Goal: Information Seeking & Learning: Learn about a topic

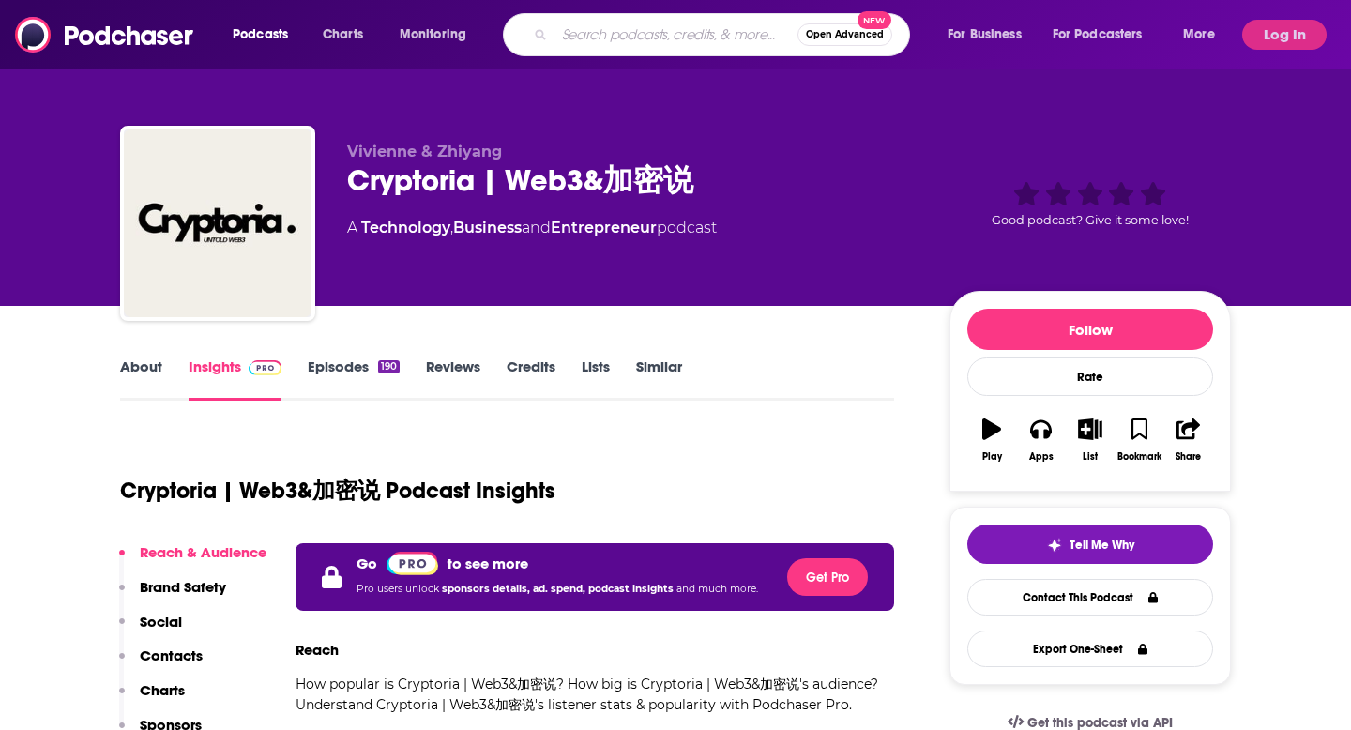
type input "THE [PERSON_NAME] PODCAST"
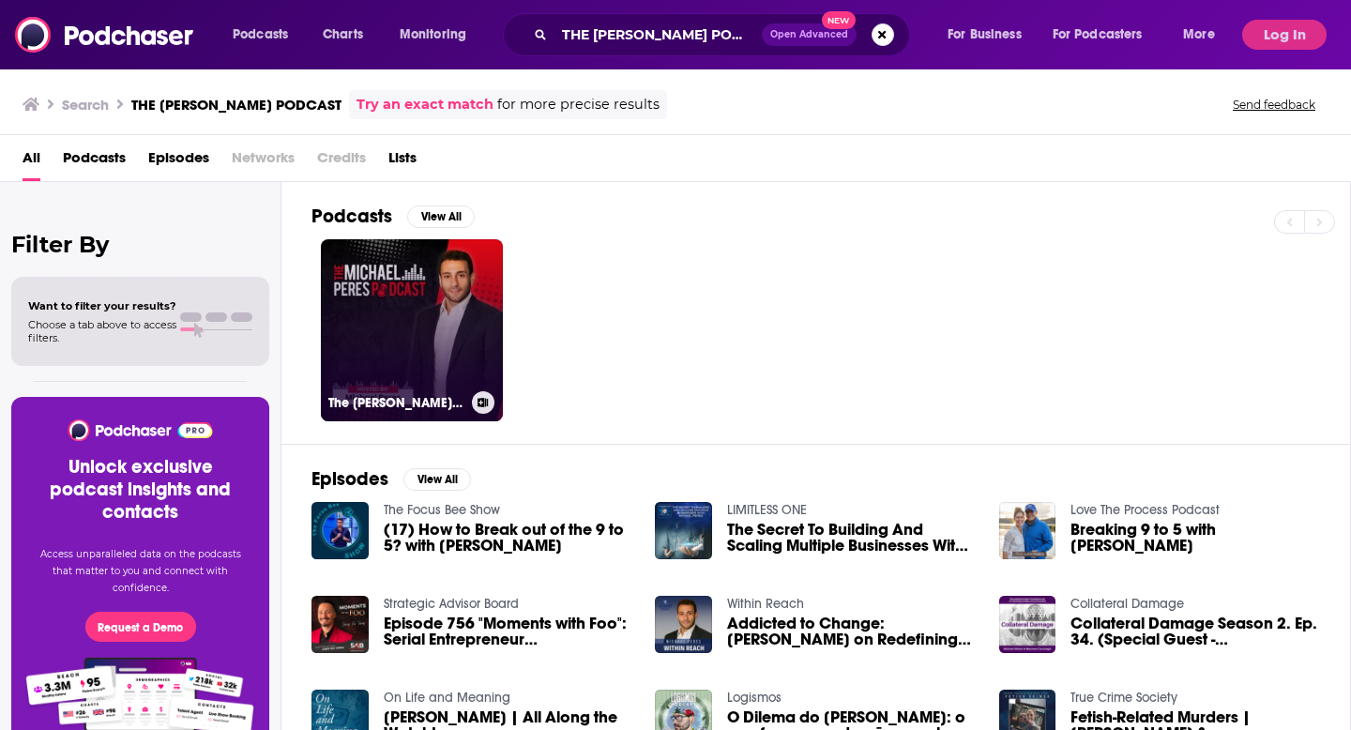
click at [423, 322] on link "The [PERSON_NAME] Podcast" at bounding box center [412, 330] width 182 height 182
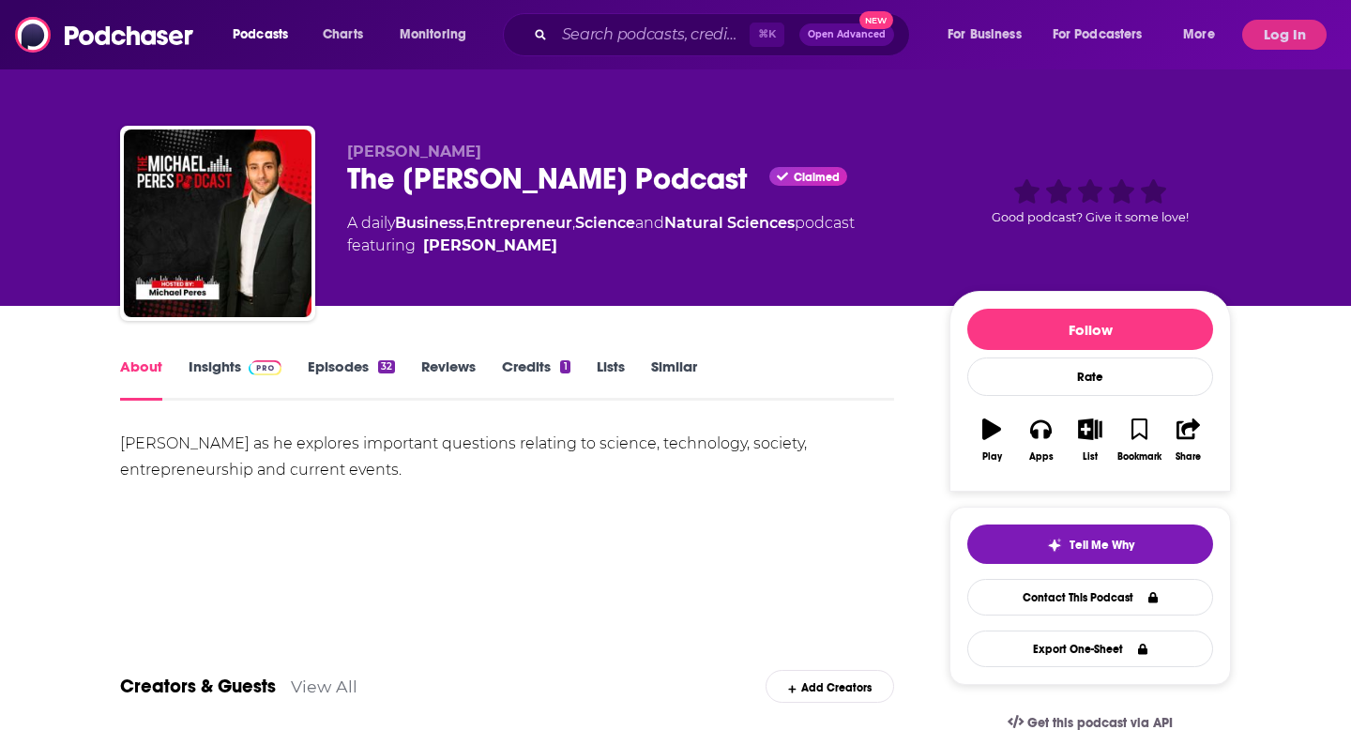
click at [216, 381] on link "Insights" at bounding box center [235, 378] width 93 height 43
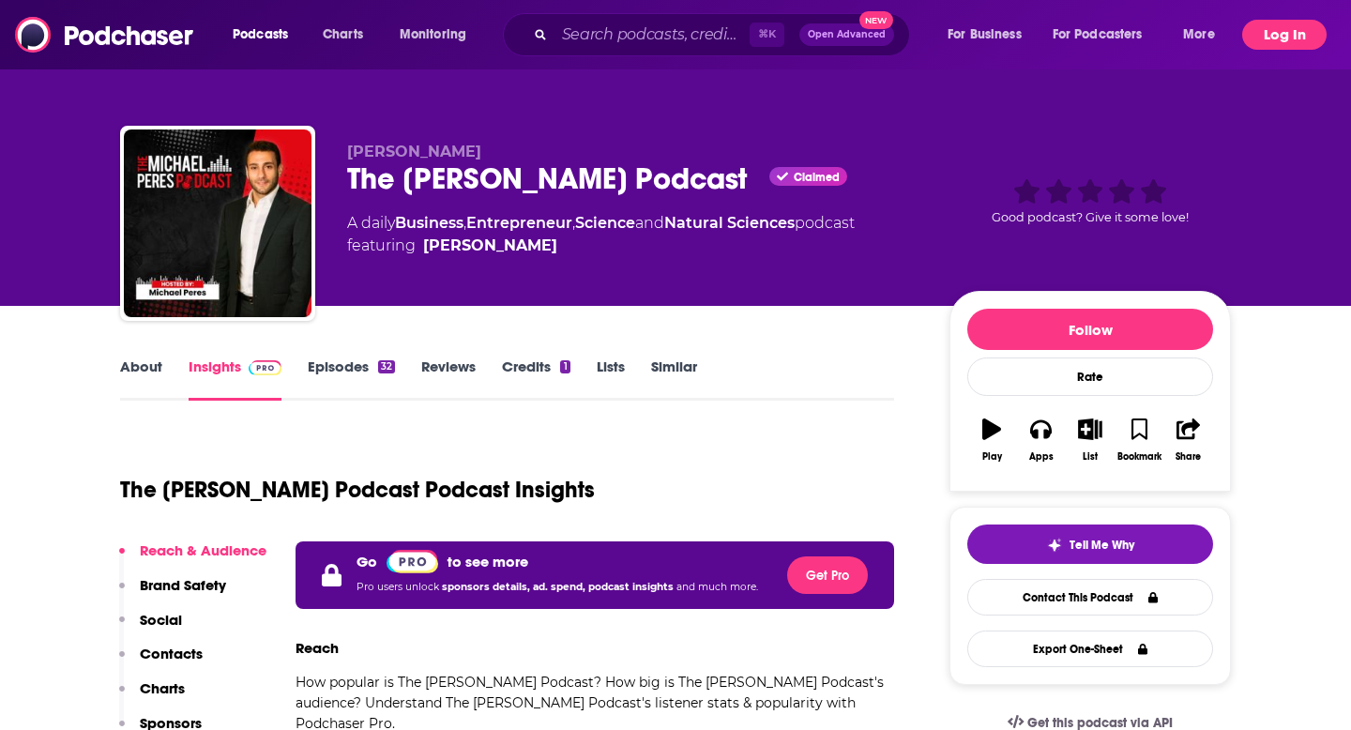
click at [1289, 42] on button "Log In" at bounding box center [1284, 35] width 84 height 30
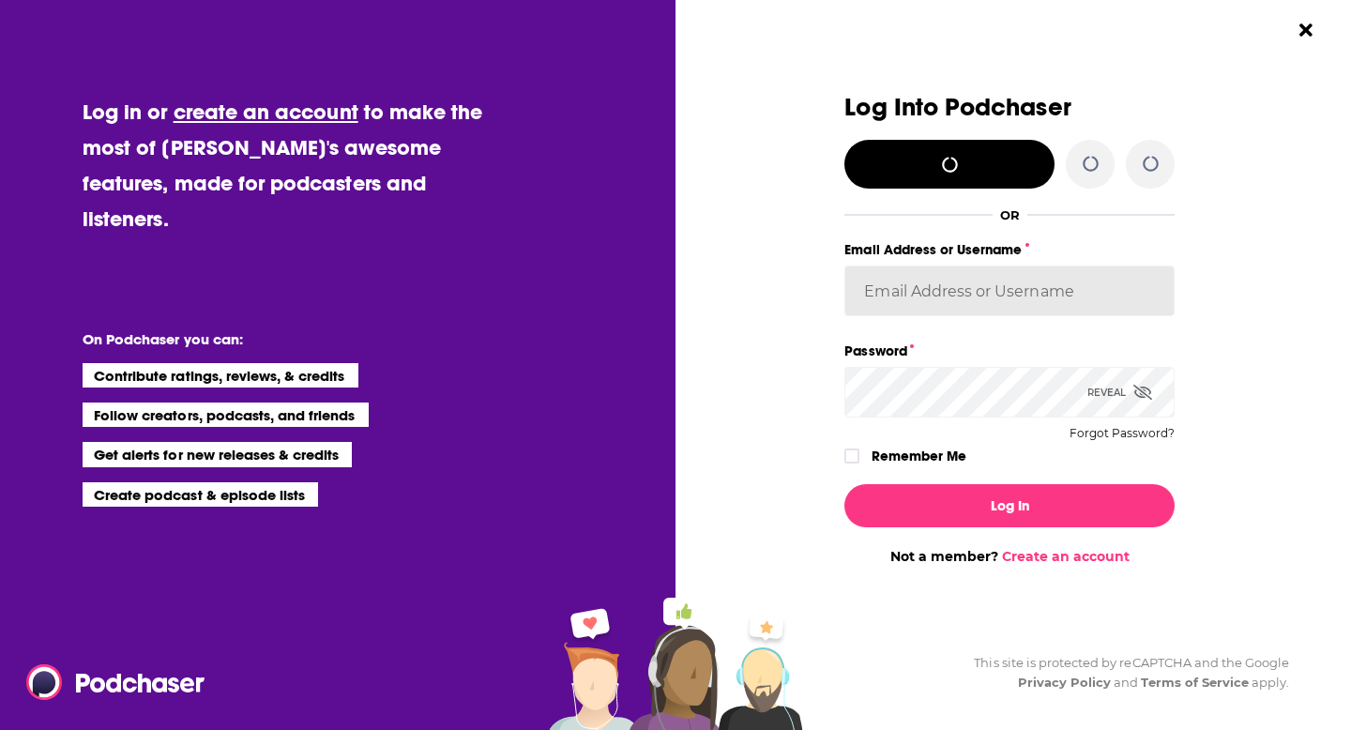
type input "WachsmanSG"
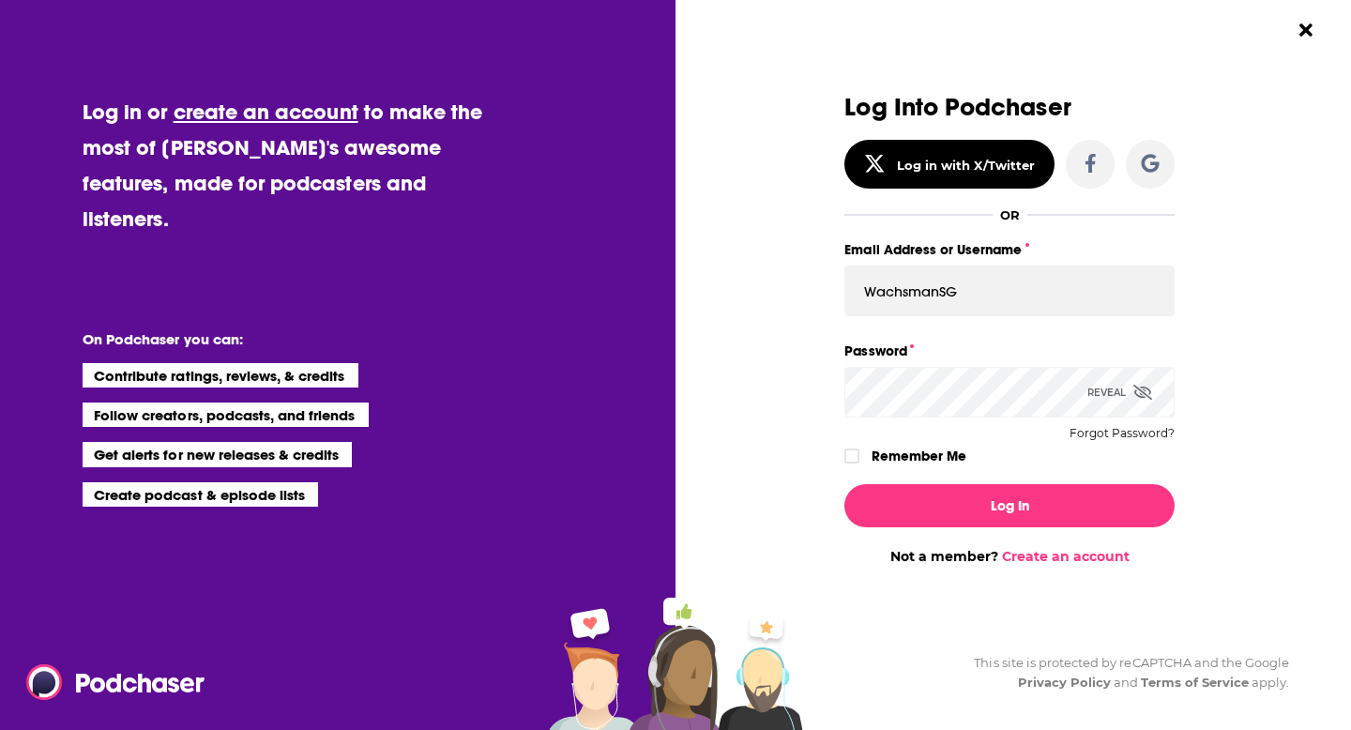
click at [971, 480] on div "Log In Not a member? Create an account" at bounding box center [1009, 517] width 330 height 96
click at [971, 481] on div "Log In Not a member? Create an account" at bounding box center [1009, 517] width 330 height 96
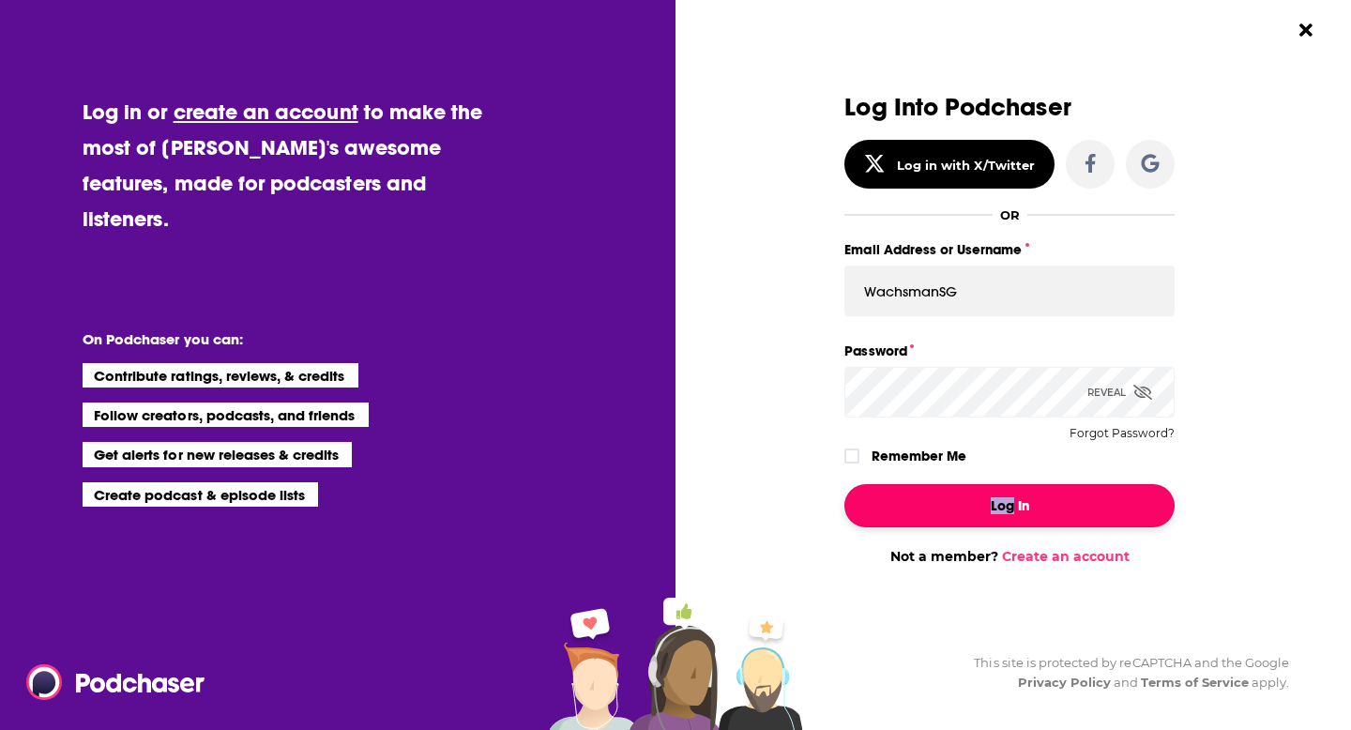
click at [986, 506] on button "Log In" at bounding box center [1009, 505] width 330 height 43
